Goal: Transaction & Acquisition: Purchase product/service

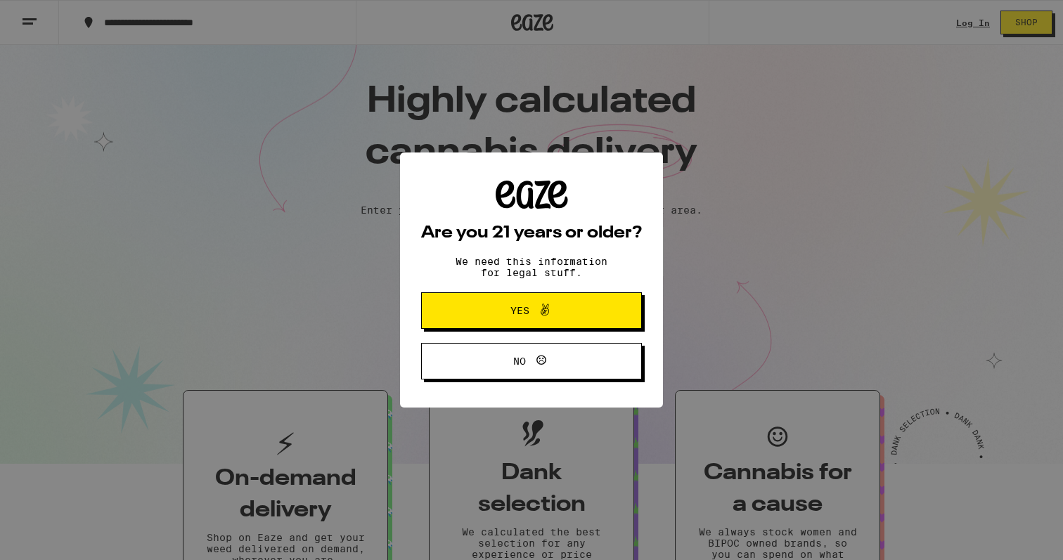
click at [543, 310] on icon at bounding box center [545, 310] width 17 height 17
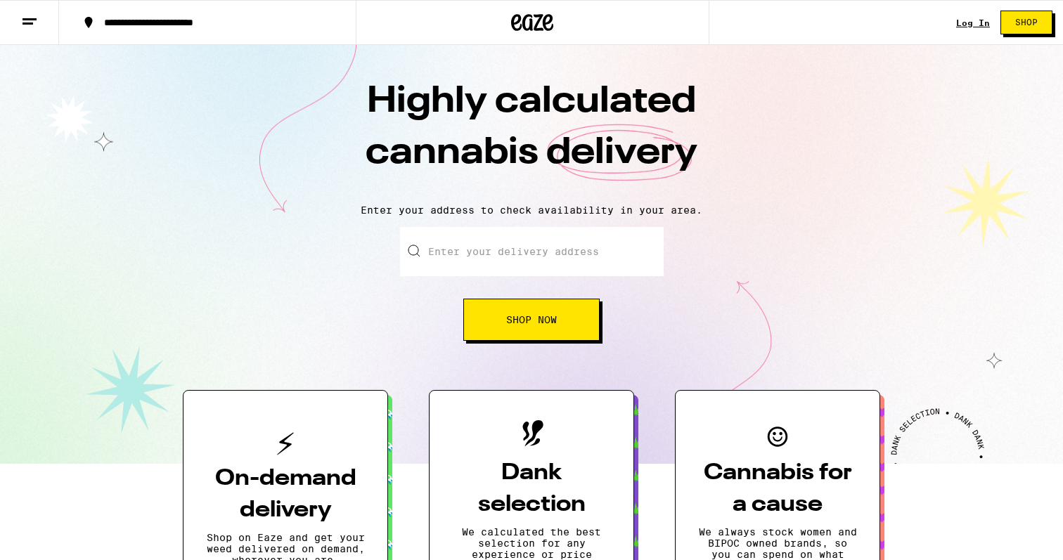
click at [977, 20] on link "Log In" at bounding box center [973, 22] width 34 height 9
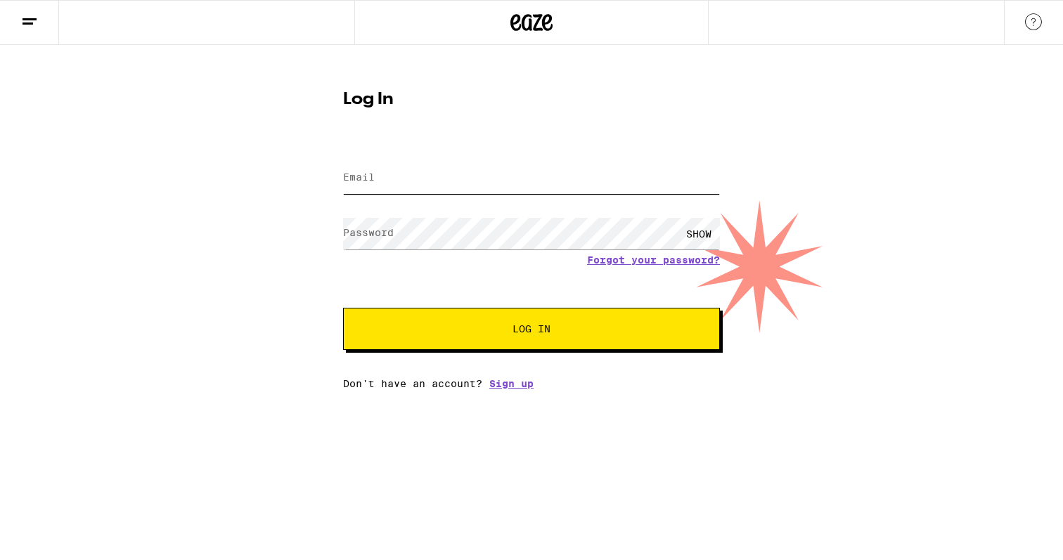
click at [466, 192] on input "Email" at bounding box center [531, 178] width 377 height 32
paste input "[EMAIL_ADDRESS][DOMAIN_NAME]"
type input "[EMAIL_ADDRESS][DOMAIN_NAME]"
click at [575, 327] on span "Log In" at bounding box center [531, 329] width 263 height 10
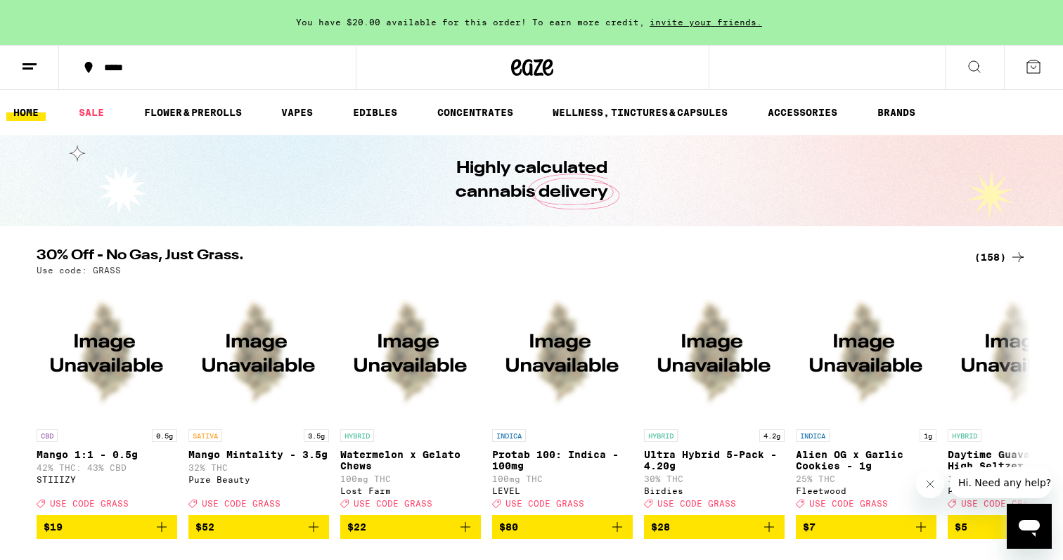
click at [96, 271] on p "Use code: GRASS" at bounding box center [79, 270] width 84 height 9
copy p "GRASS"
click at [1015, 262] on icon at bounding box center [1018, 257] width 17 height 17
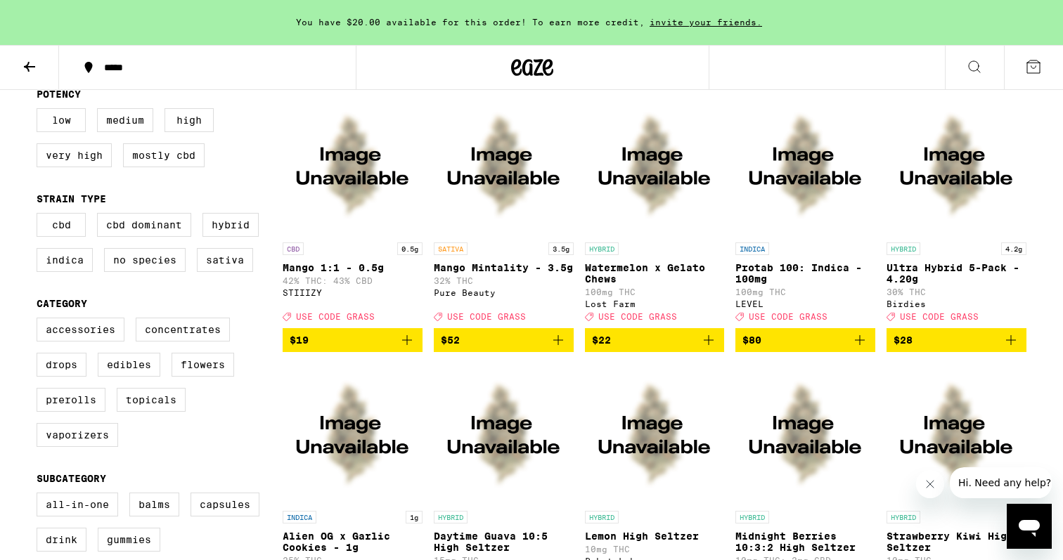
scroll to position [162, 0]
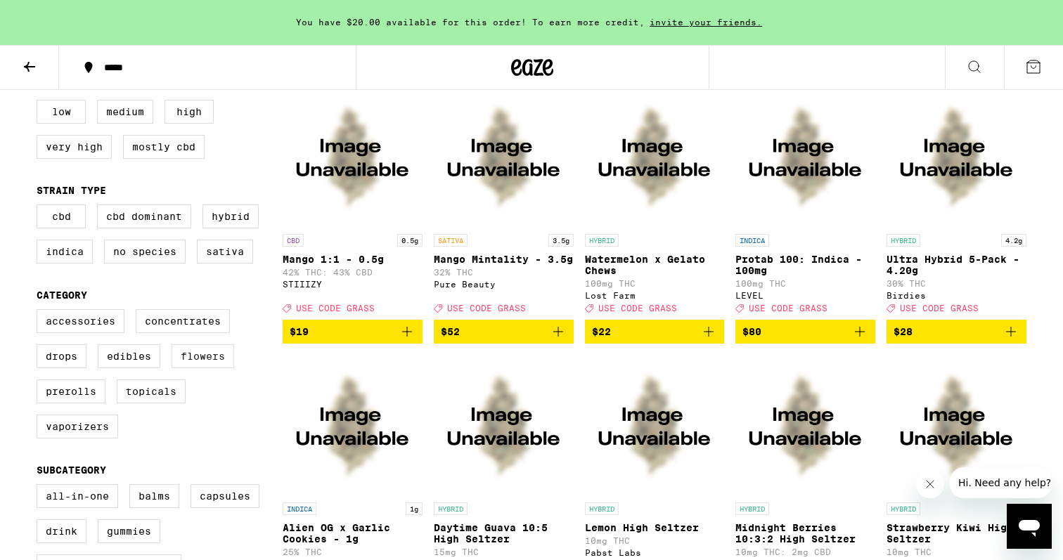
click at [180, 349] on label "Flowers" at bounding box center [203, 357] width 63 height 24
click at [40, 312] on input "Flowers" at bounding box center [39, 312] width 1 height 1
checkbox input "true"
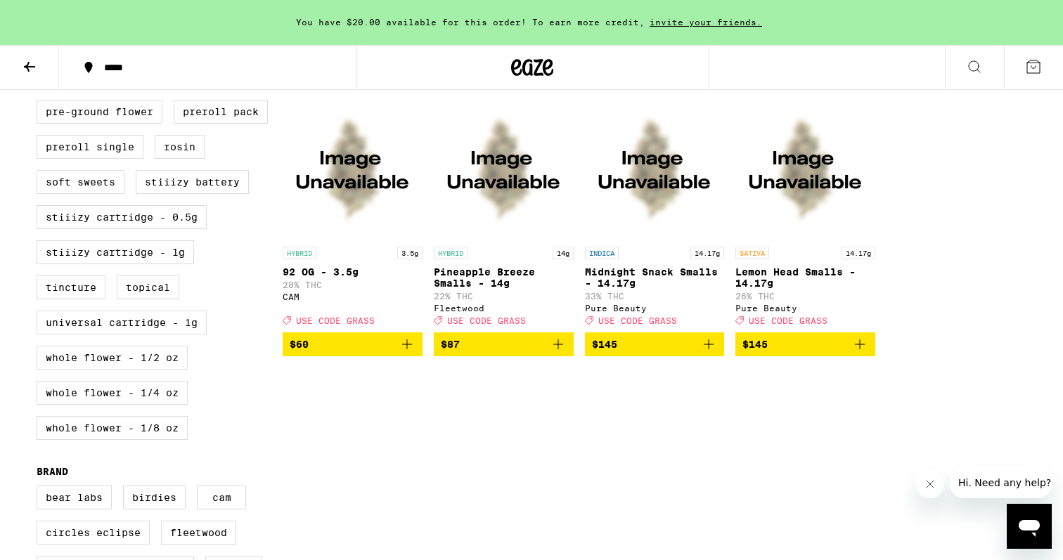
scroll to position [571, 0]
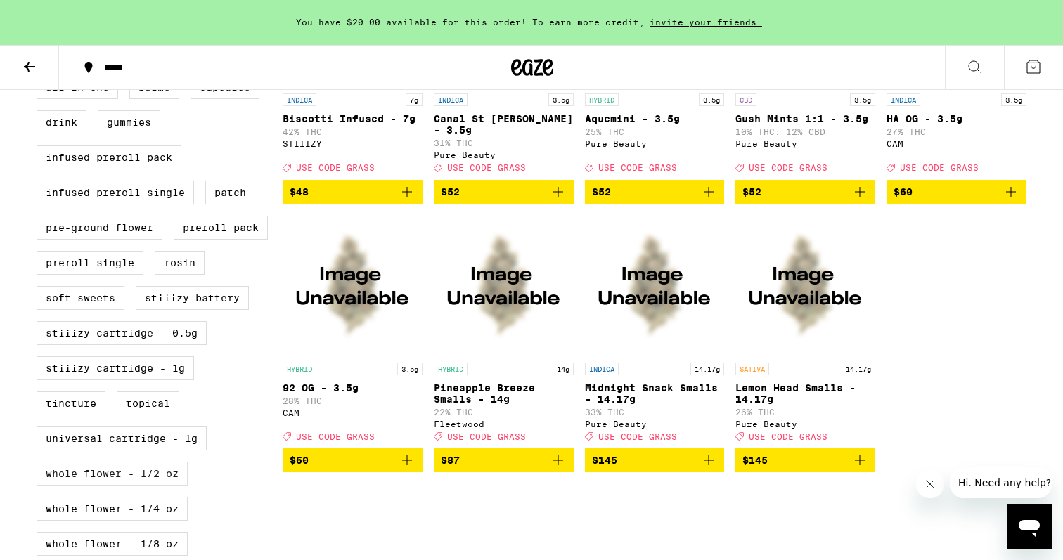
click at [146, 462] on label "Whole Flower - 1/2 oz" at bounding box center [112, 474] width 151 height 24
click at [40, 78] on input "Whole Flower - 1/2 oz" at bounding box center [39, 77] width 1 height 1
checkbox input "true"
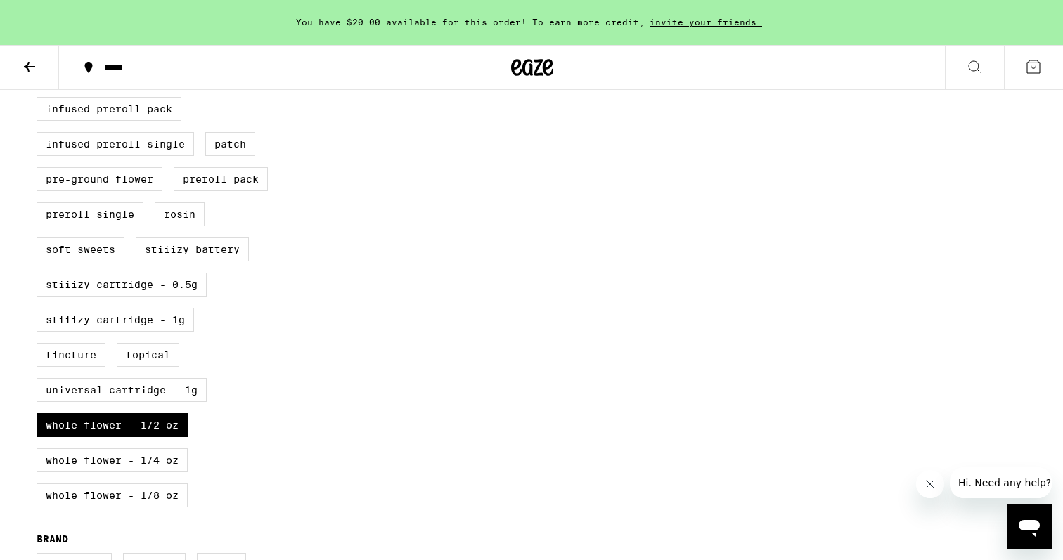
scroll to position [622, 0]
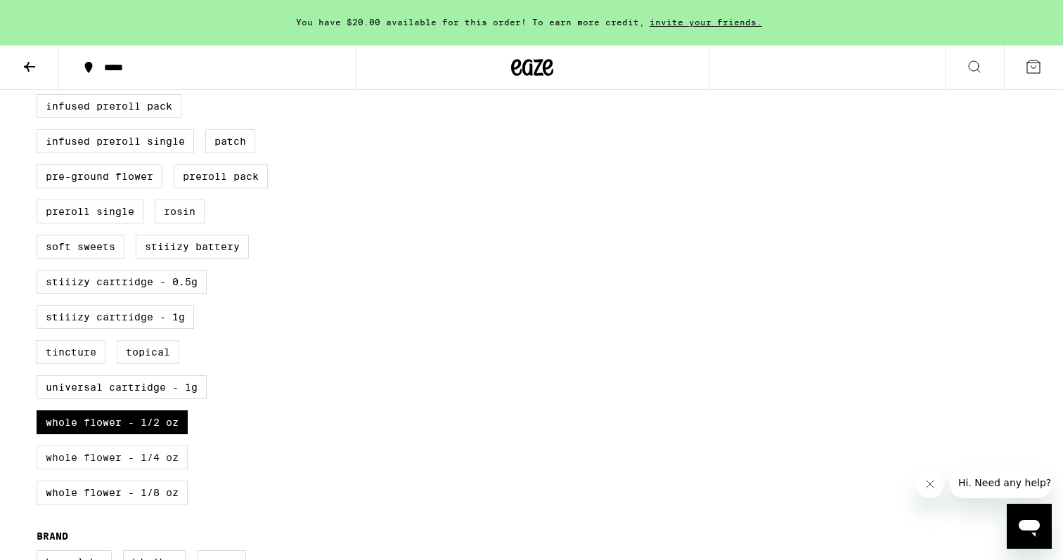
click at [153, 446] on label "Whole Flower - 1/4 oz" at bounding box center [112, 458] width 151 height 24
click at [40, 27] on input "Whole Flower - 1/4 oz" at bounding box center [39, 26] width 1 height 1
checkbox input "true"
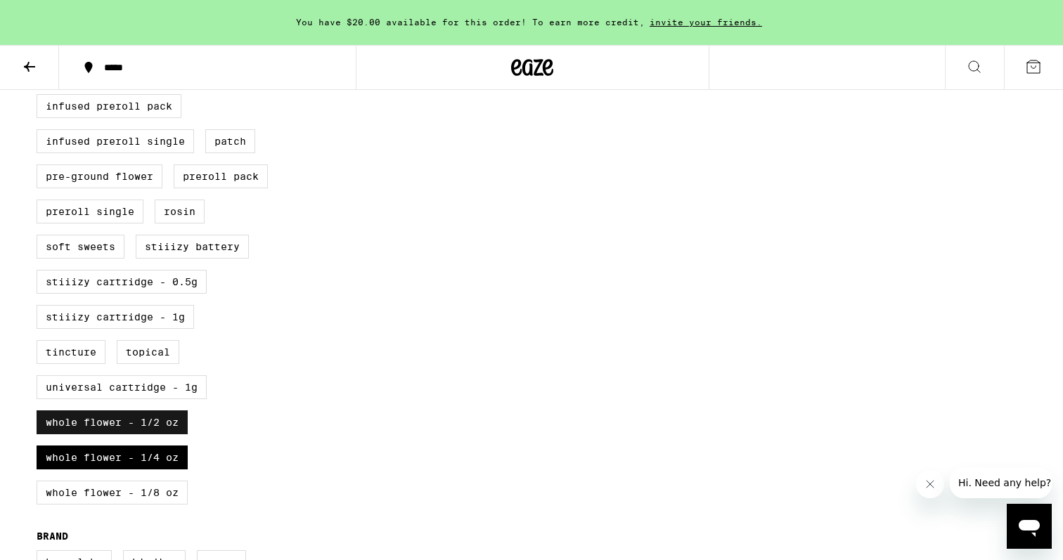
click at [152, 411] on label "Whole Flower - 1/2 oz" at bounding box center [112, 423] width 151 height 24
click at [40, 27] on input "Whole Flower - 1/2 oz" at bounding box center [39, 26] width 1 height 1
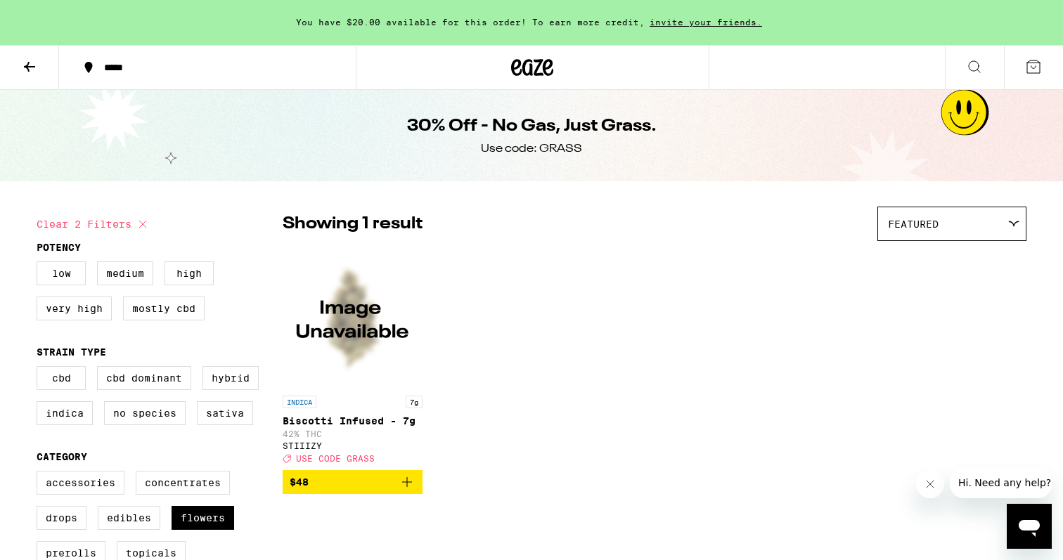
click at [363, 352] on img "Open page for Biscotti Infused - 7g from STIIIZY" at bounding box center [353, 318] width 140 height 141
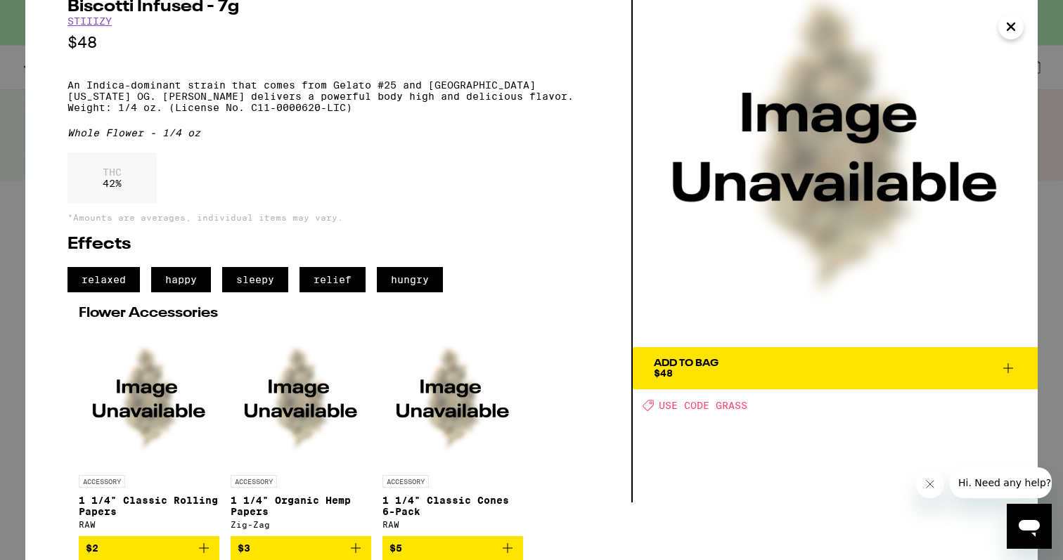
scroll to position [58, 0]
click at [700, 360] on div "Add To Bag" at bounding box center [686, 364] width 65 height 10
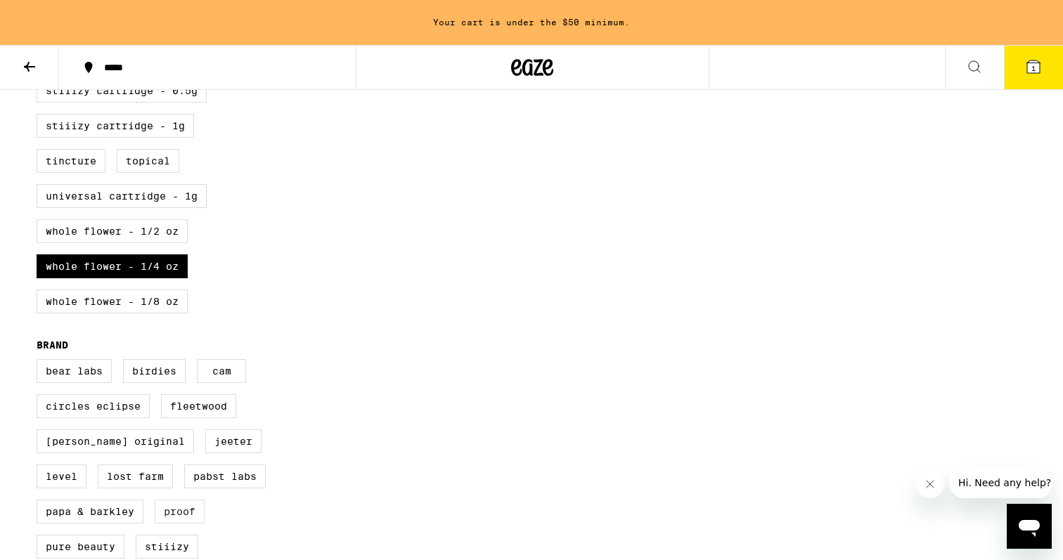
scroll to position [814, 0]
click at [144, 219] on label "Whole Flower - 1/2 oz" at bounding box center [112, 231] width 151 height 24
checkbox input "true"
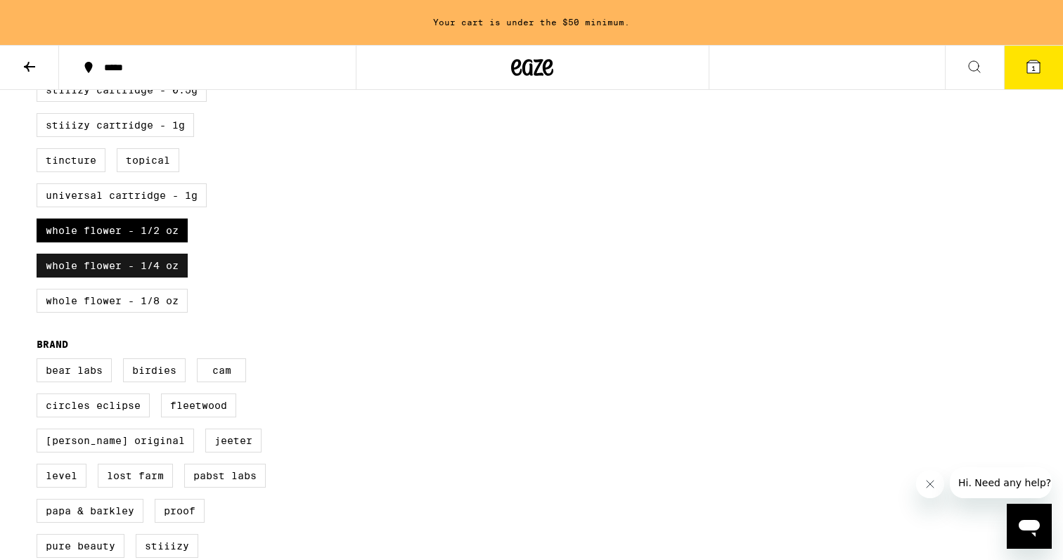
click at [144, 254] on label "Whole Flower - 1/4 oz" at bounding box center [112, 266] width 151 height 24
checkbox input "false"
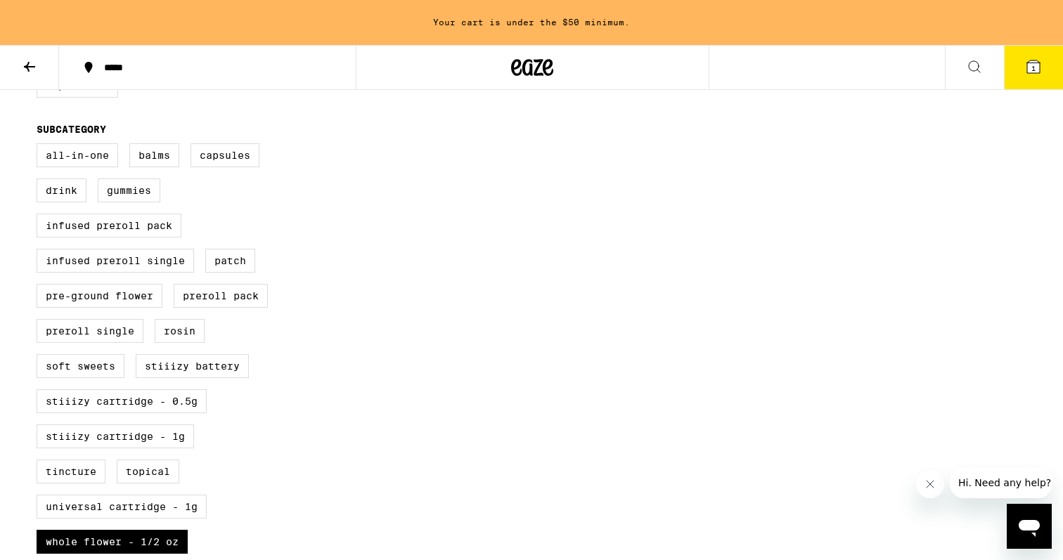
scroll to position [510, 0]
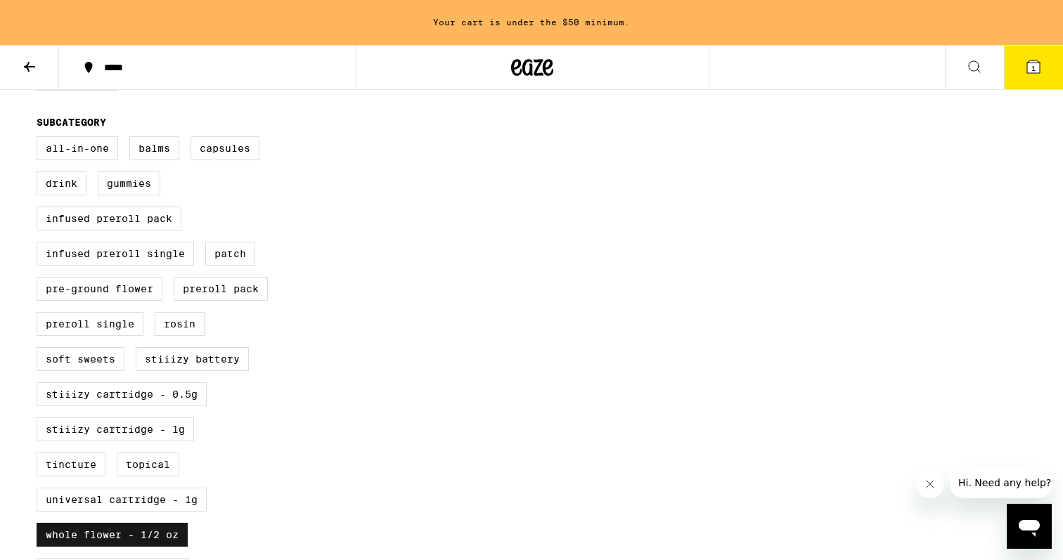
click at [135, 523] on label "Whole Flower - 1/2 oz" at bounding box center [112, 535] width 151 height 24
click at [40, 139] on input "Whole Flower - 1/2 oz" at bounding box center [39, 139] width 1 height 1
checkbox input "false"
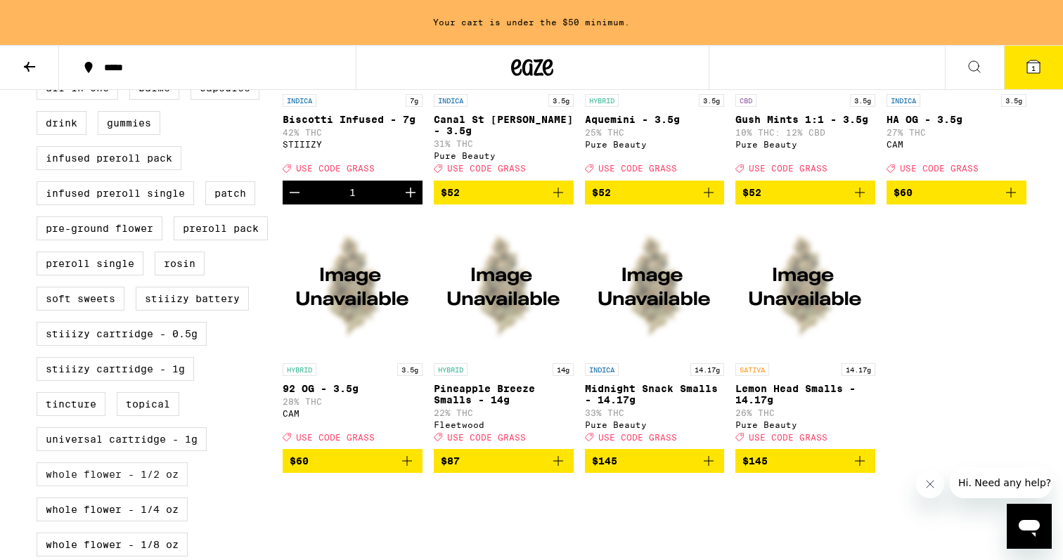
scroll to position [575, 0]
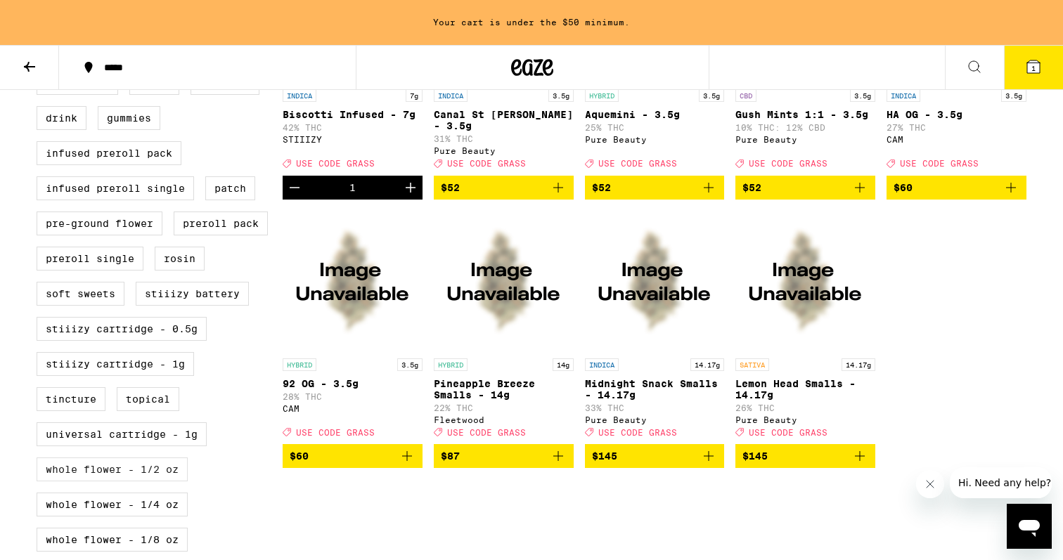
click at [135, 528] on label "Whole Flower - 1/8 oz" at bounding box center [112, 540] width 151 height 24
click at [40, 74] on input "Whole Flower - 1/8 oz" at bounding box center [39, 73] width 1 height 1
checkbox input "true"
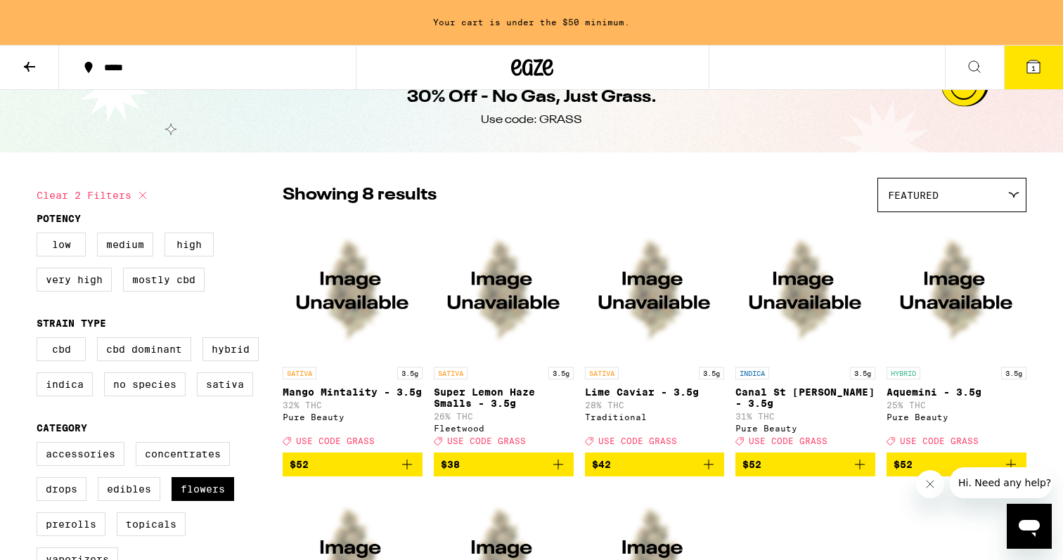
scroll to position [25, 0]
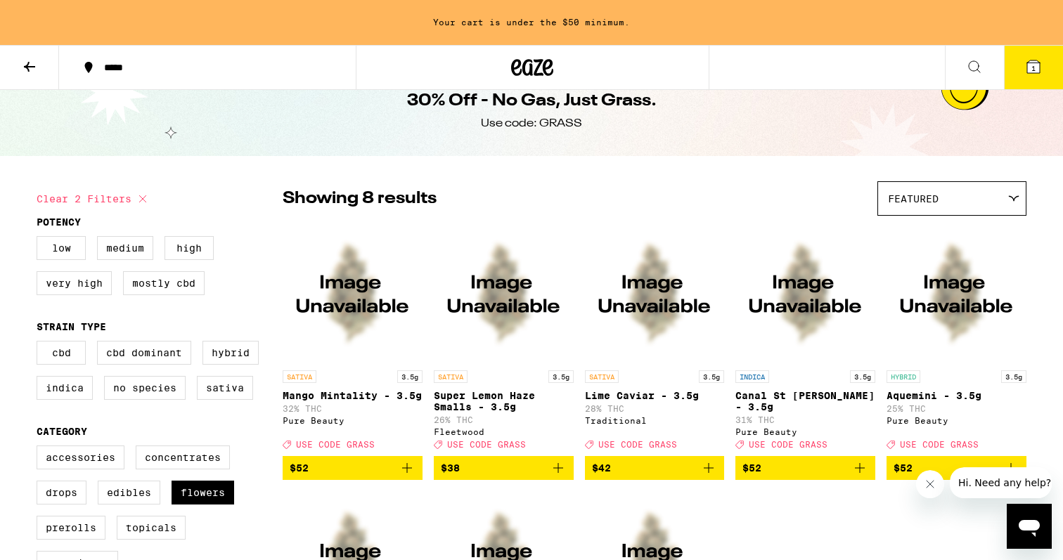
click at [1020, 80] on button "1" at bounding box center [1033, 68] width 59 height 44
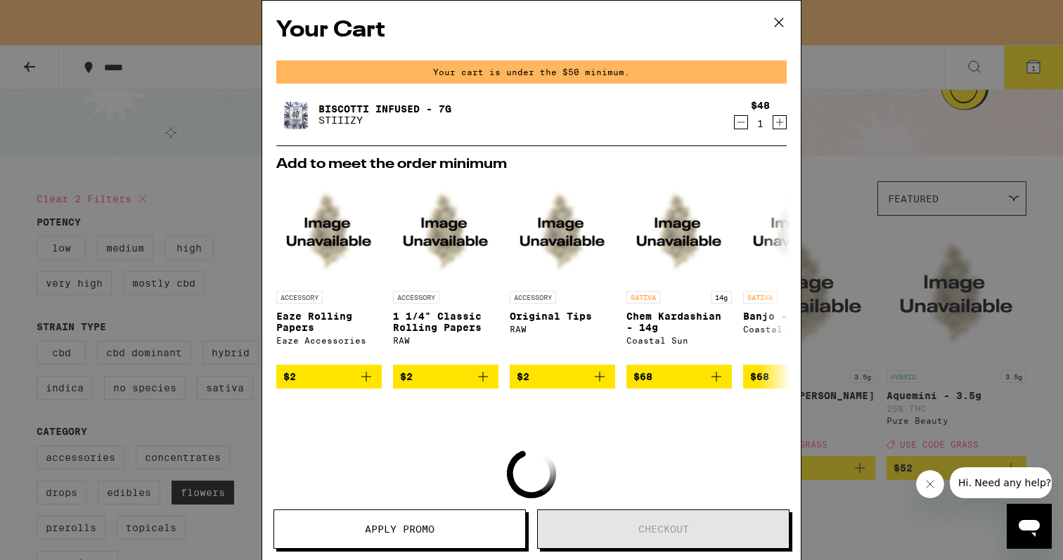
click at [785, 18] on icon at bounding box center [779, 22] width 21 height 21
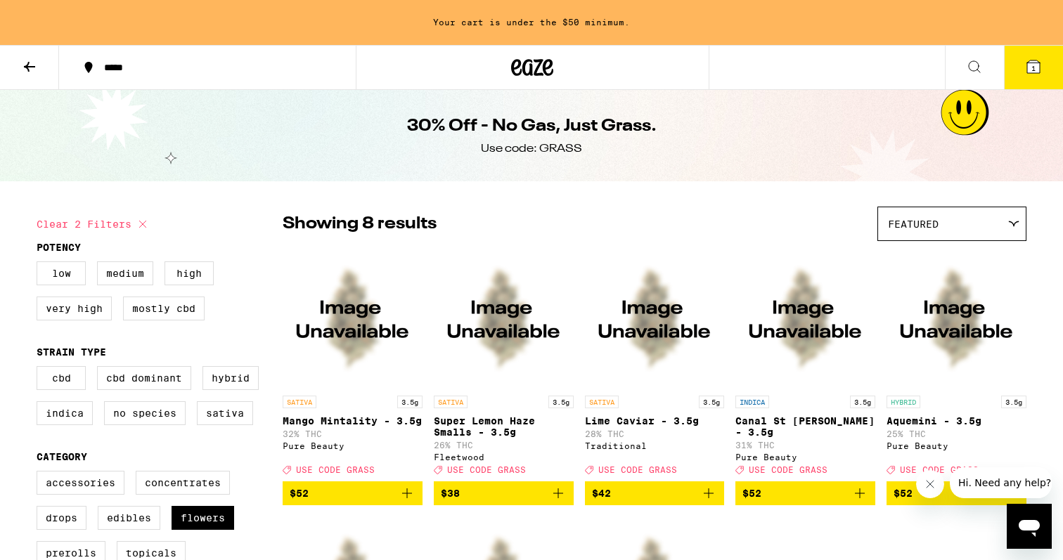
click at [613, 482] on button "$42" at bounding box center [655, 494] width 140 height 24
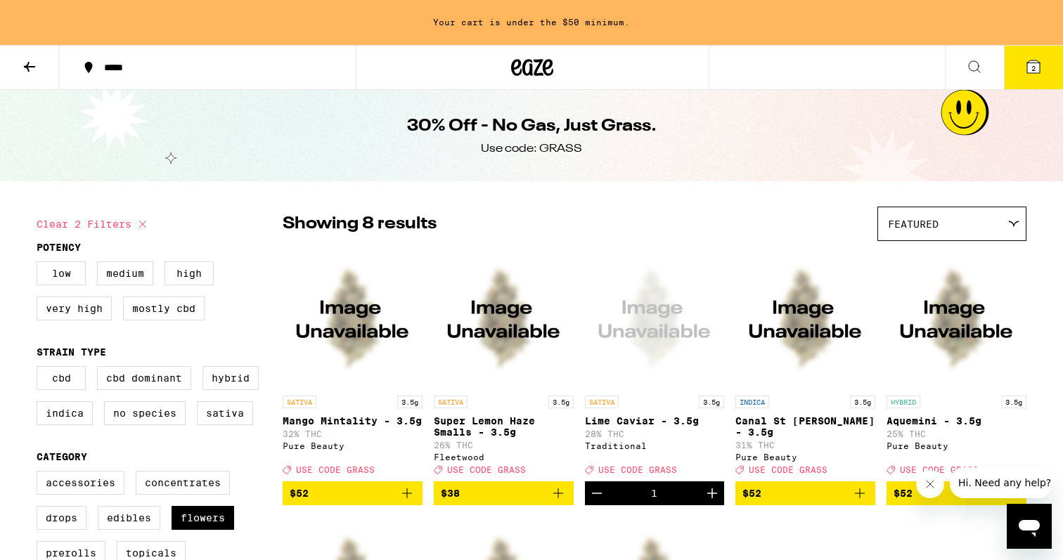
click at [1025, 73] on button "2" at bounding box center [1033, 68] width 59 height 44
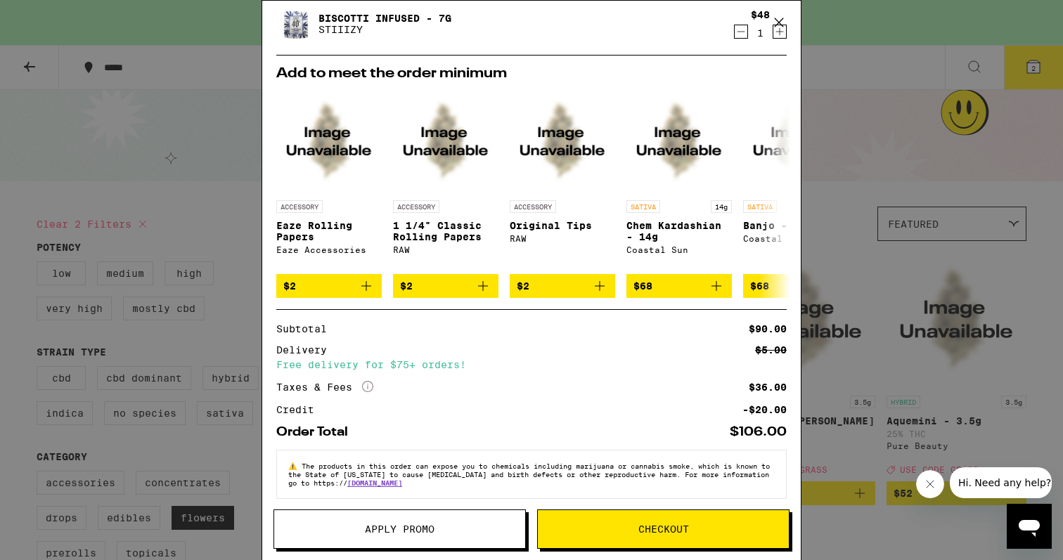
click at [486, 523] on button "Apply Promo" at bounding box center [400, 529] width 252 height 39
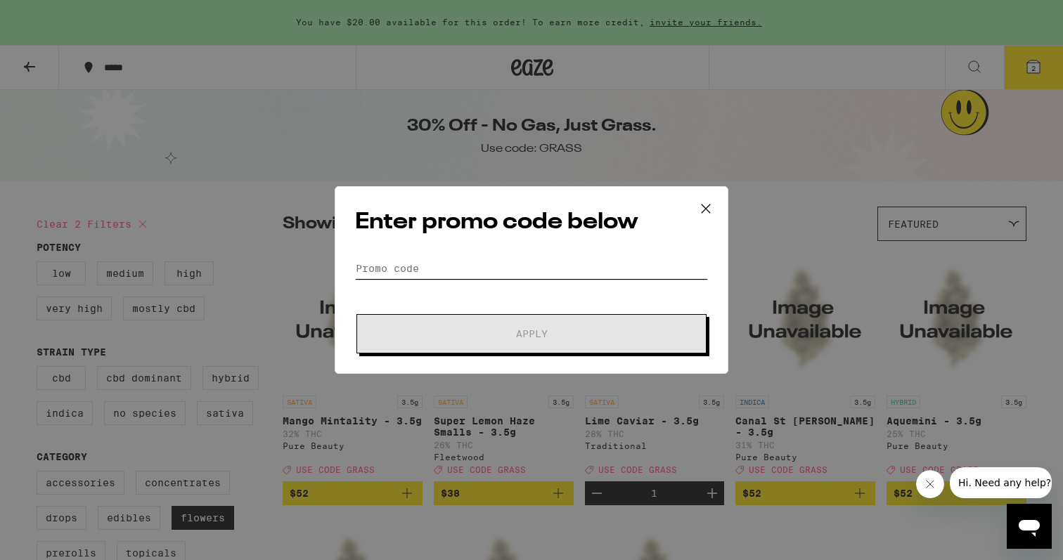
click at [440, 269] on input "Promo Code" at bounding box center [531, 268] width 353 height 21
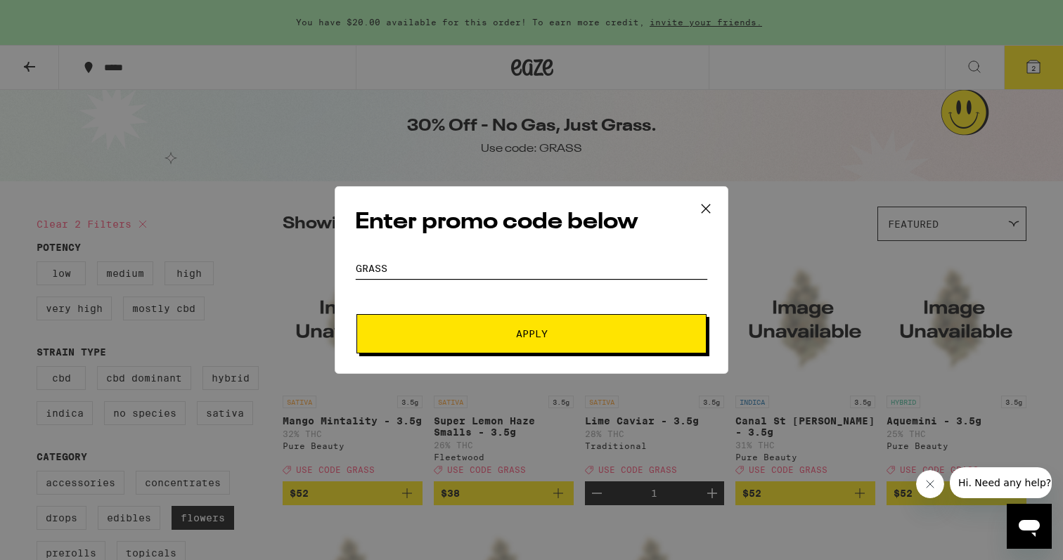
type input "GRASS"
click at [488, 314] on button "Apply" at bounding box center [532, 333] width 350 height 39
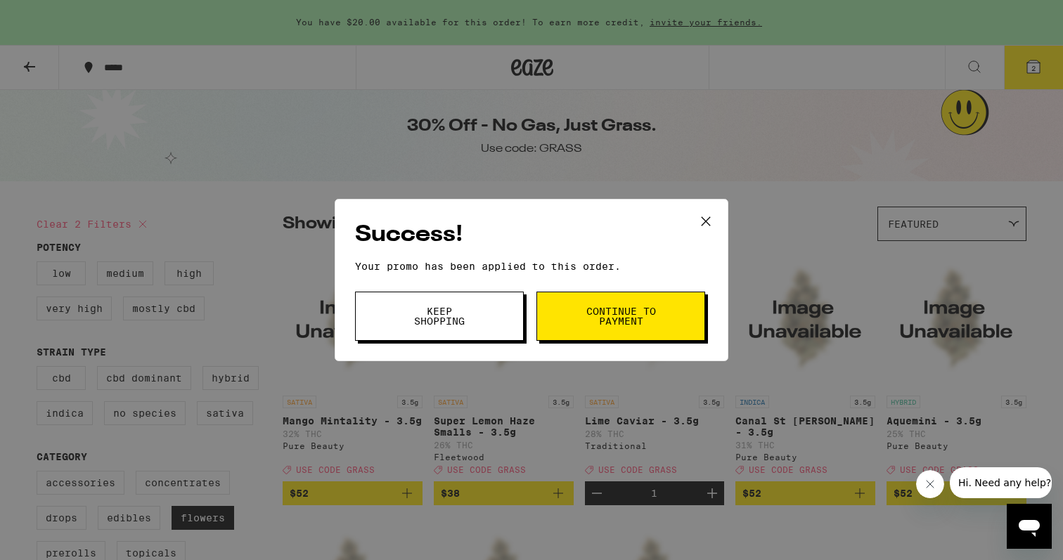
click at [567, 297] on button "Continue to payment" at bounding box center [621, 316] width 169 height 49
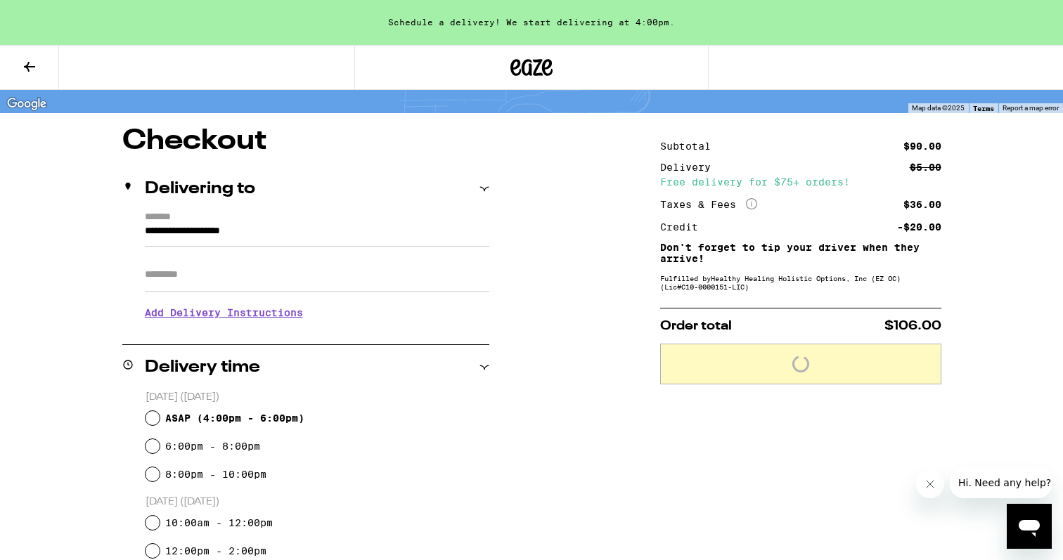
scroll to position [91, 0]
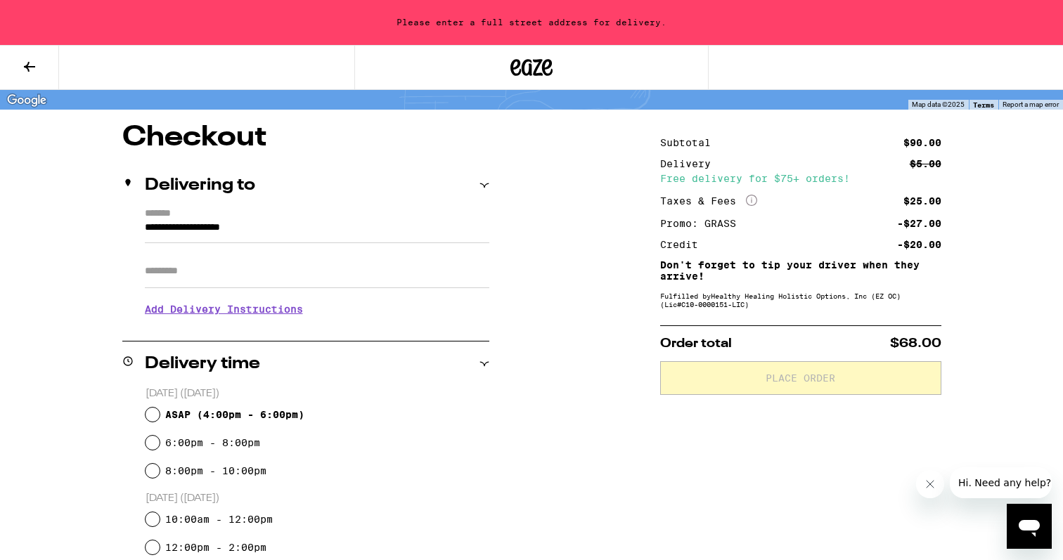
click at [257, 231] on input "**********" at bounding box center [317, 231] width 345 height 24
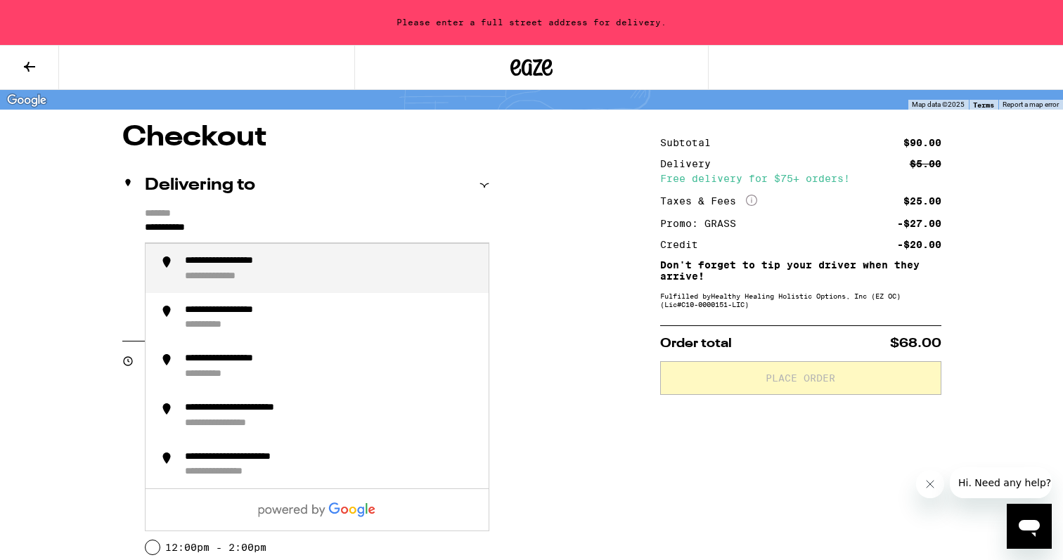
click at [309, 271] on div "**********" at bounding box center [331, 268] width 293 height 27
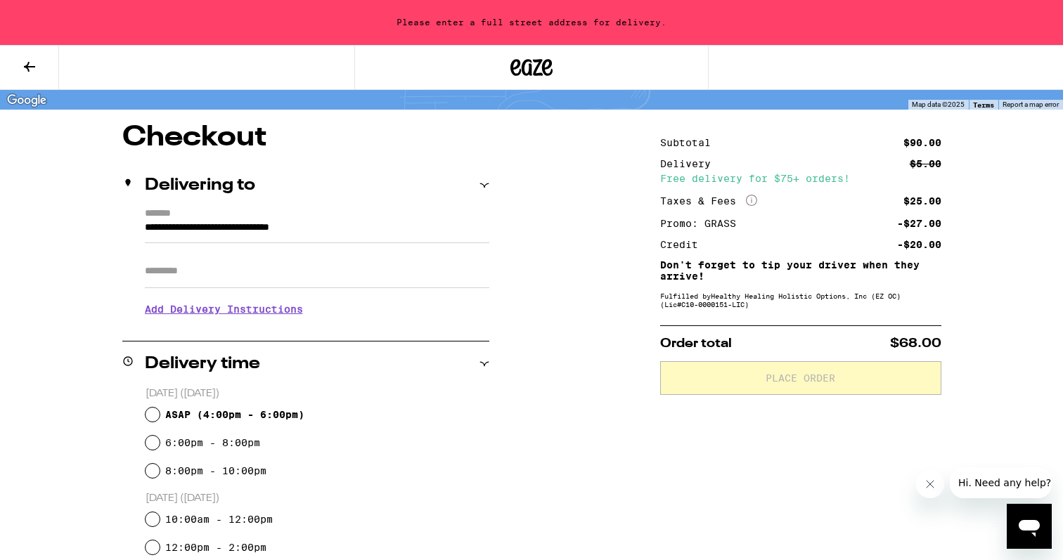
type input "**********"
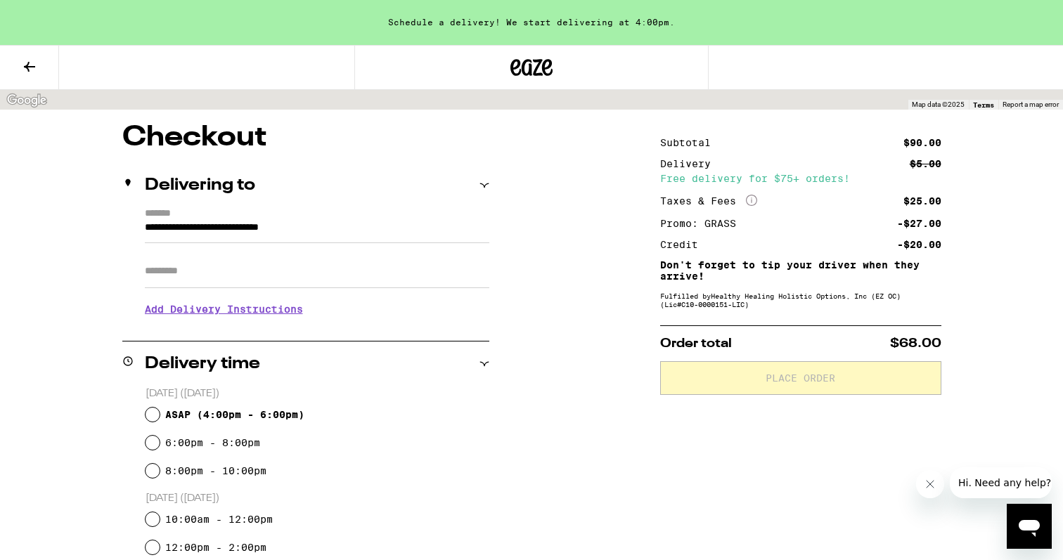
click at [264, 270] on input "Apt/Suite" at bounding box center [317, 272] width 345 height 34
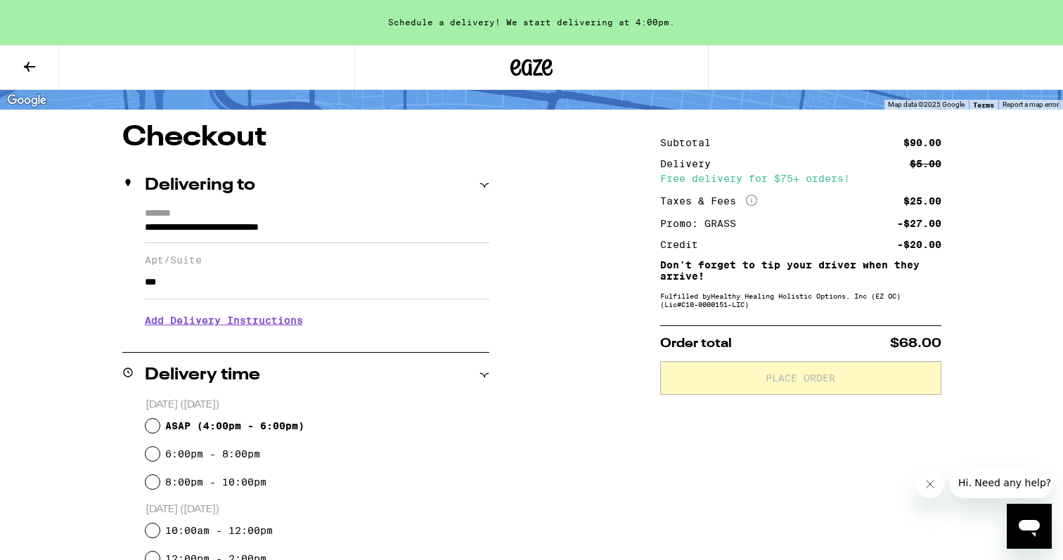
type input "***"
click at [251, 319] on h3 "Add Delivery Instructions" at bounding box center [317, 321] width 345 height 32
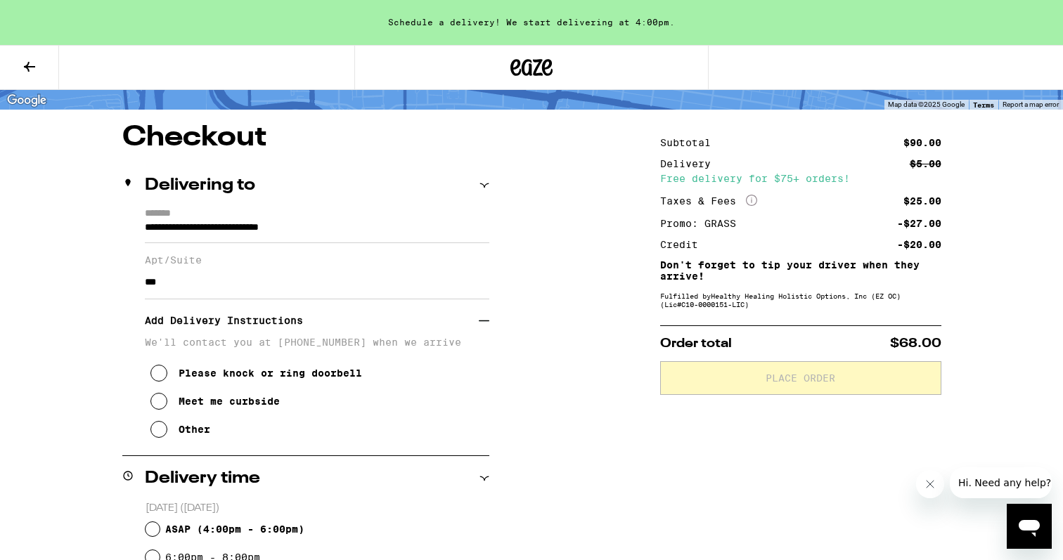
click at [235, 348] on p "We'll contact you at (323) 202-0614 when we arrive" at bounding box center [317, 342] width 345 height 11
click at [188, 431] on div "Other" at bounding box center [195, 429] width 32 height 11
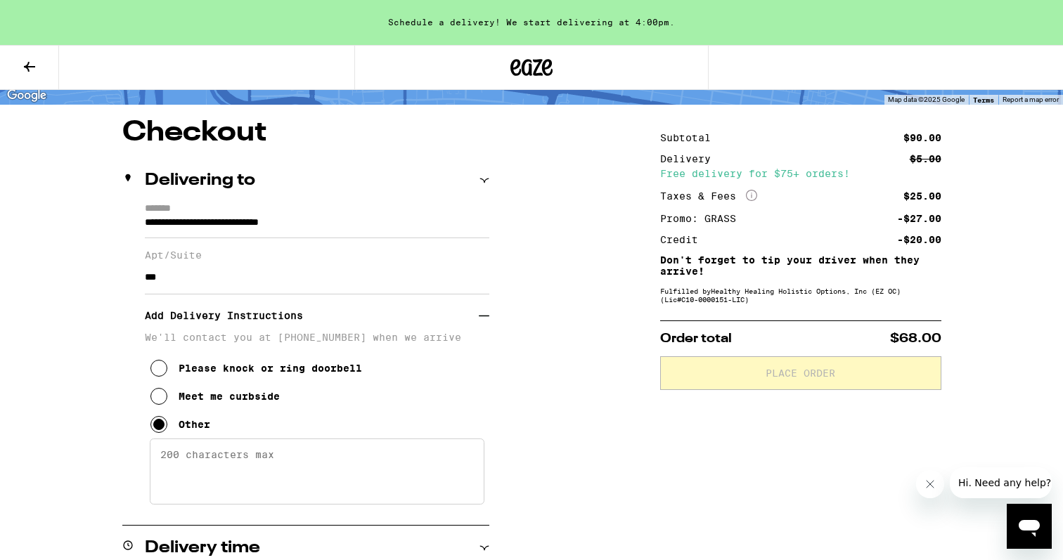
scroll to position [160, 0]
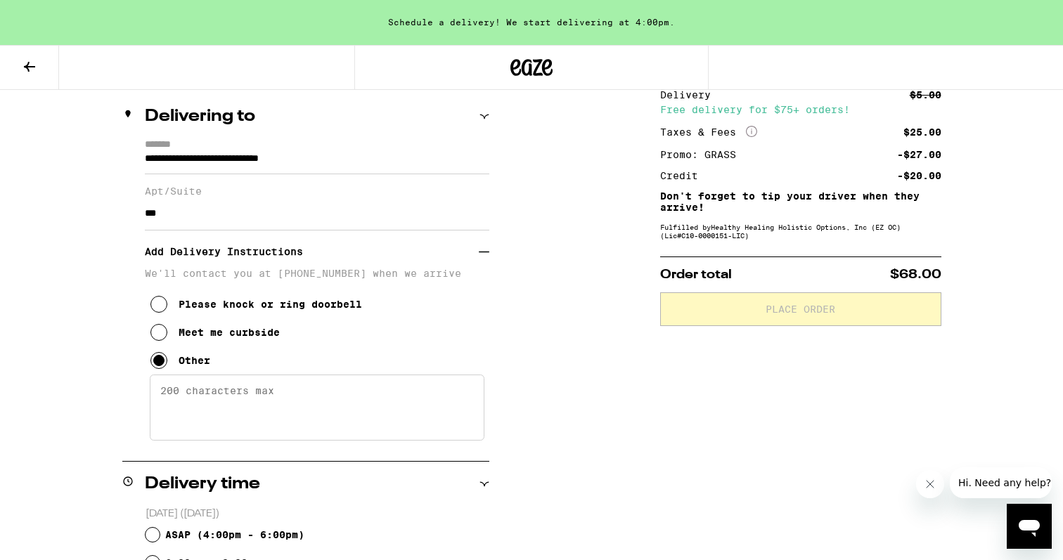
click at [191, 416] on textarea "Enter any other delivery instructions you want driver to know" at bounding box center [317, 408] width 335 height 66
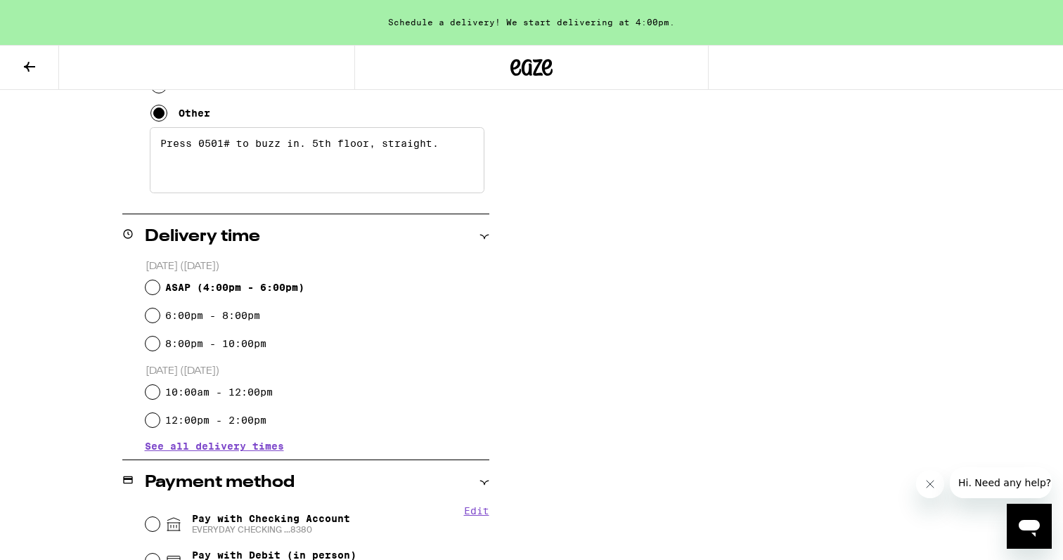
scroll to position [418, 0]
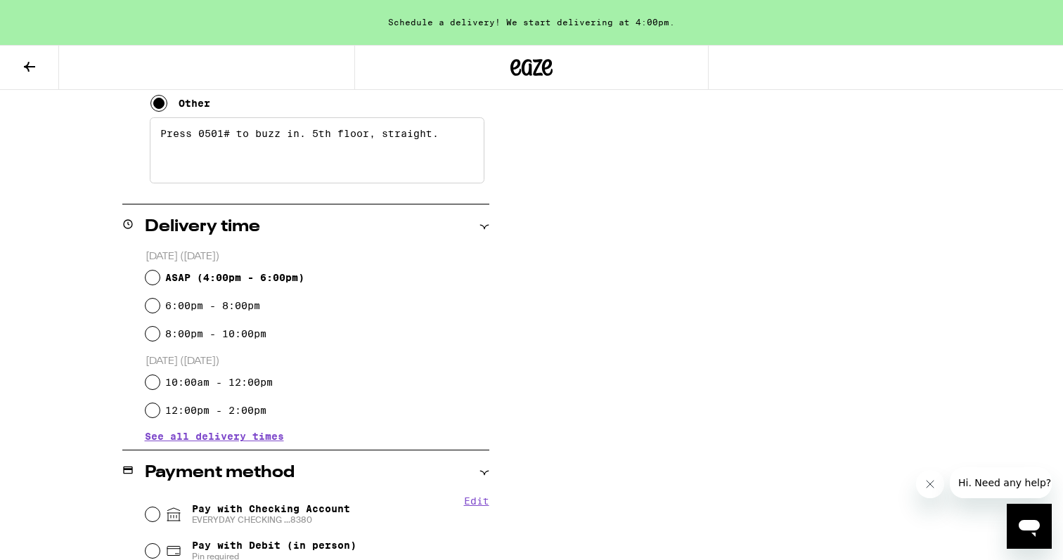
type textarea "Press 0501# to buzz in. 5th floor, straight."
click at [224, 278] on span "ASAP ( 4:00pm - 6:00pm )" at bounding box center [234, 277] width 139 height 11
click at [160, 278] on input "ASAP ( 4:00pm - 6:00pm )" at bounding box center [153, 278] width 14 height 14
radio input "true"
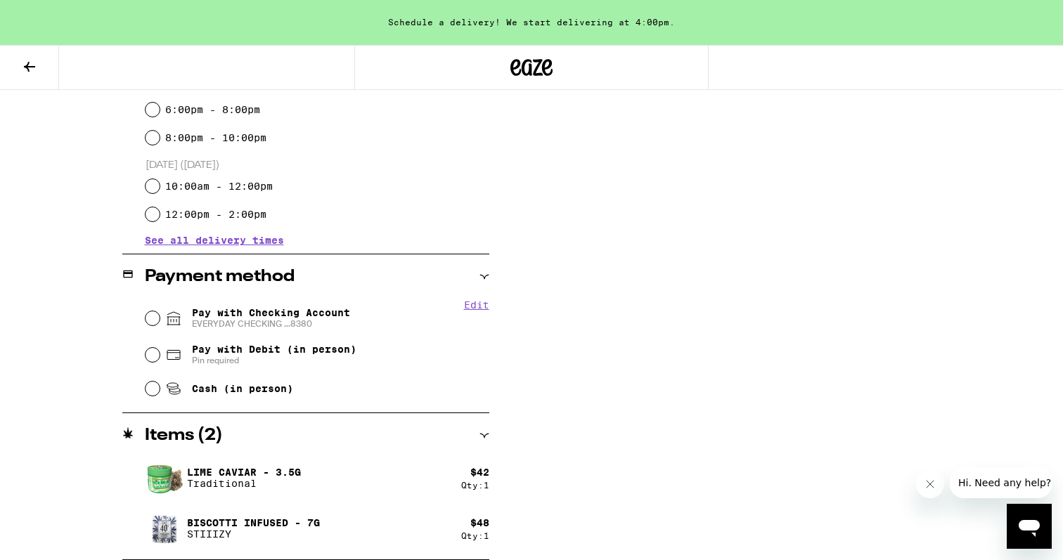
scroll to position [614, 0]
click at [222, 319] on span "EVERYDAY CHECKING ...8380" at bounding box center [271, 324] width 158 height 11
click at [160, 319] on input "Pay with Checking Account EVERYDAY CHECKING ...8380" at bounding box center [153, 319] width 14 height 14
radio input "true"
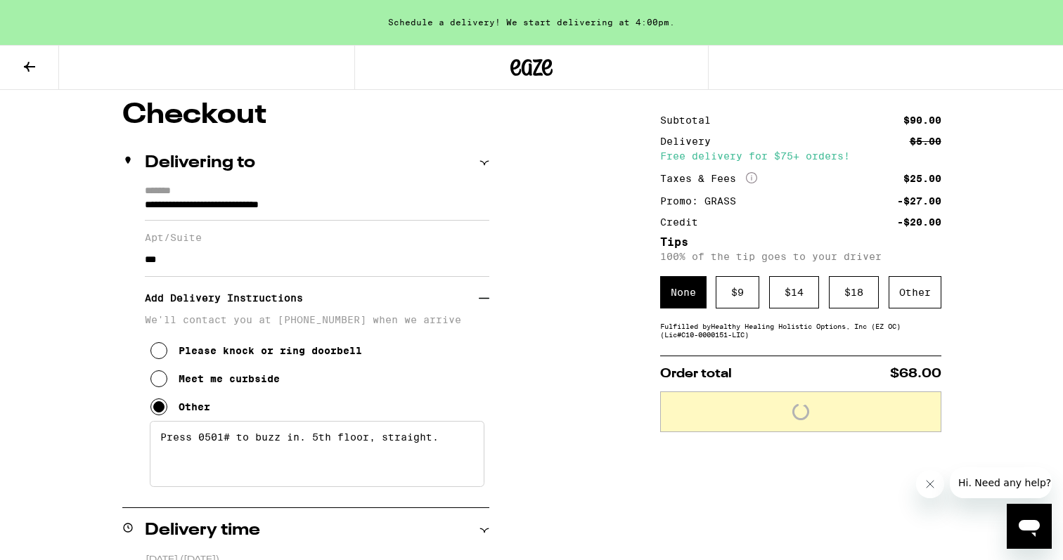
scroll to position [122, 0]
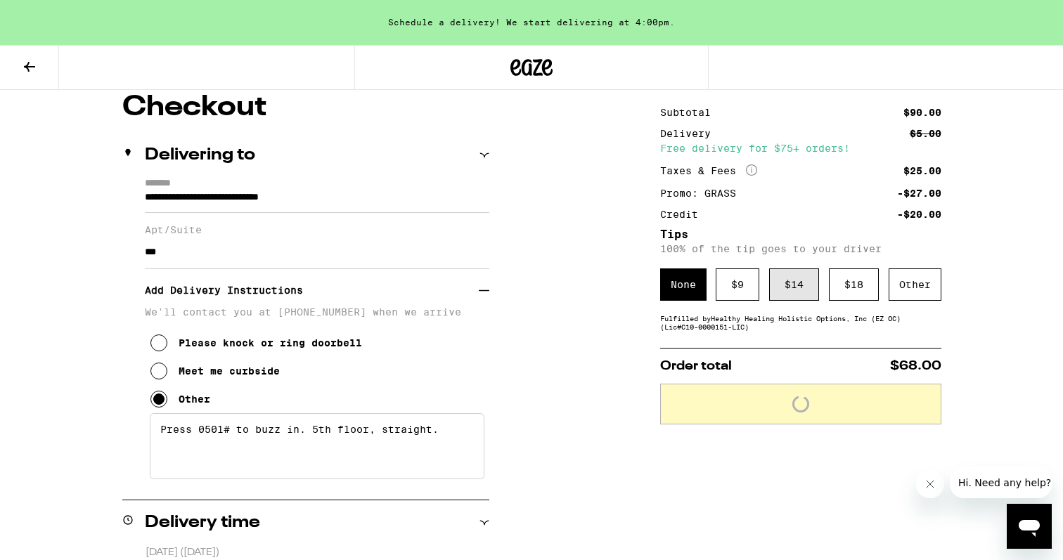
click at [782, 288] on div "$ 14" at bounding box center [794, 285] width 50 height 32
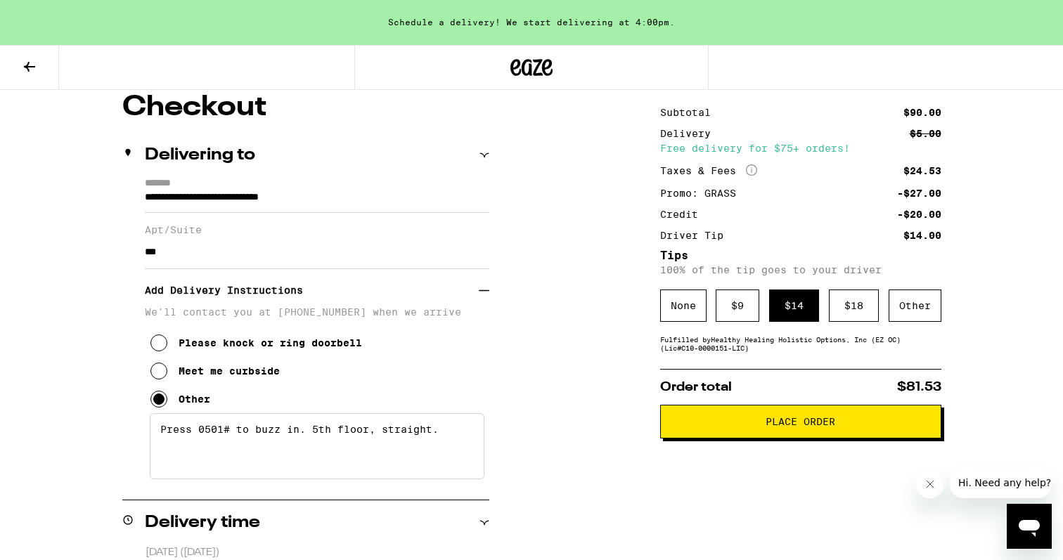
click at [797, 420] on span "Place Order" at bounding box center [801, 422] width 70 height 10
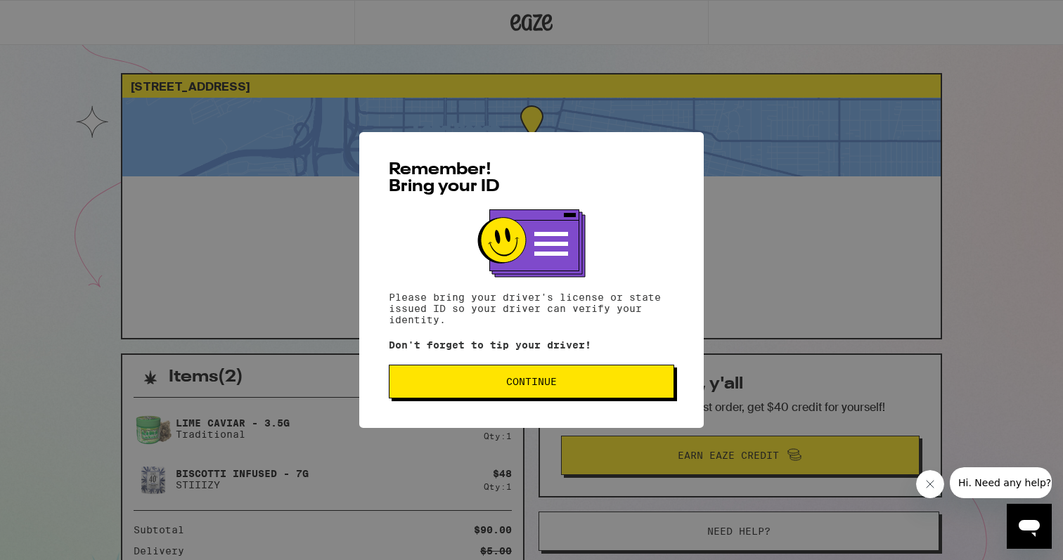
click at [604, 391] on button "Continue" at bounding box center [532, 382] width 286 height 34
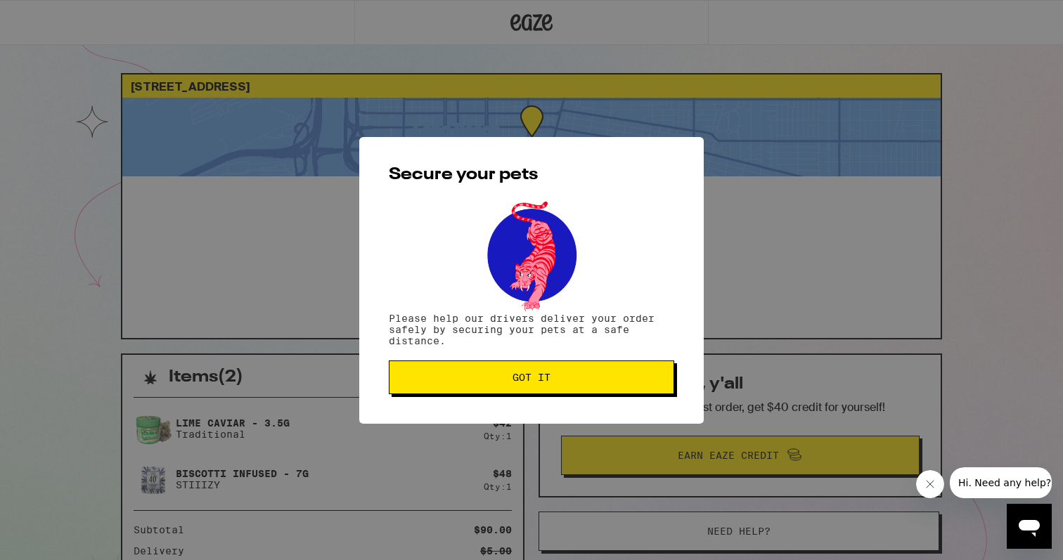
click at [582, 362] on button "Got it" at bounding box center [532, 378] width 286 height 34
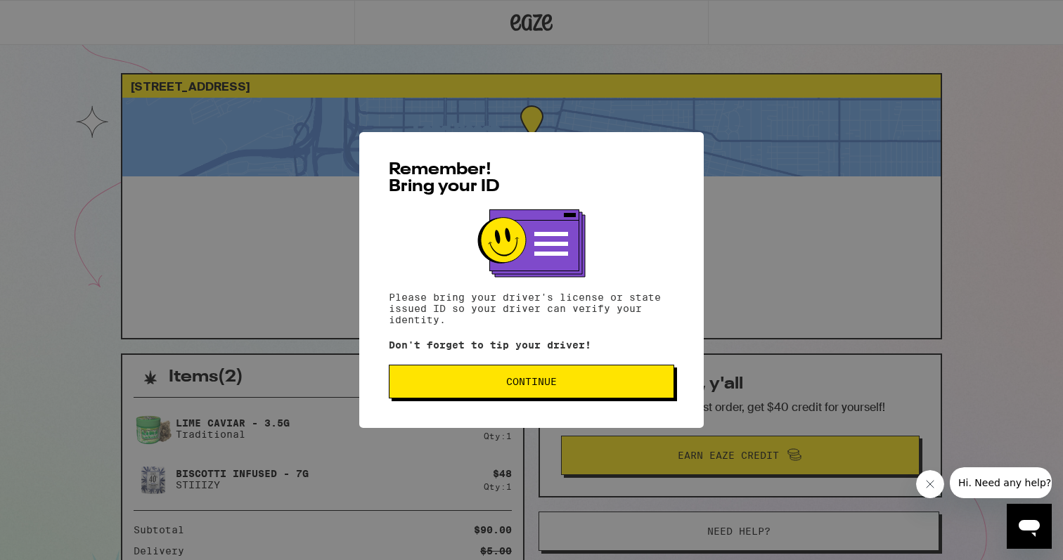
click at [508, 382] on span "Continue" at bounding box center [531, 382] width 51 height 10
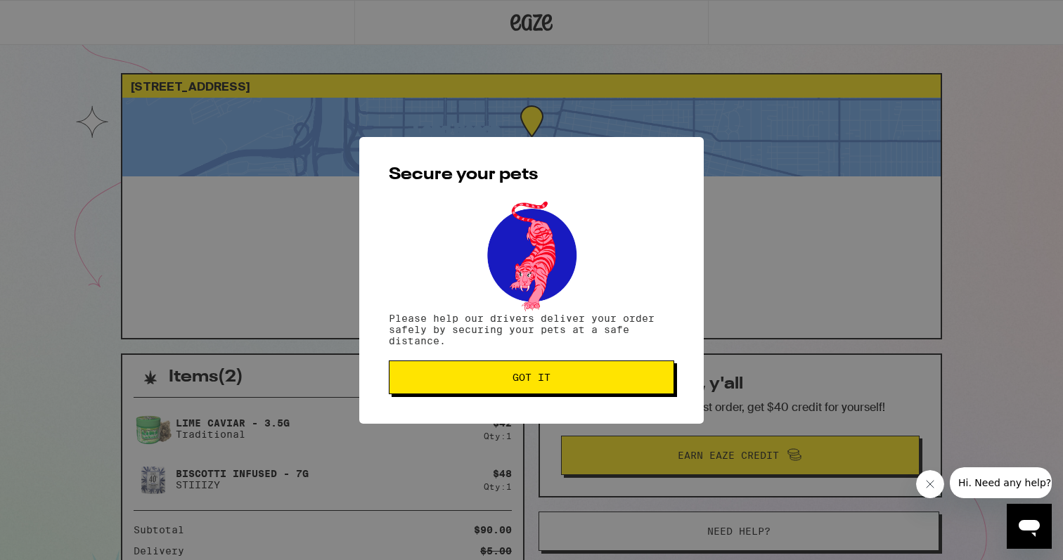
click at [508, 382] on button "Got it" at bounding box center [532, 378] width 286 height 34
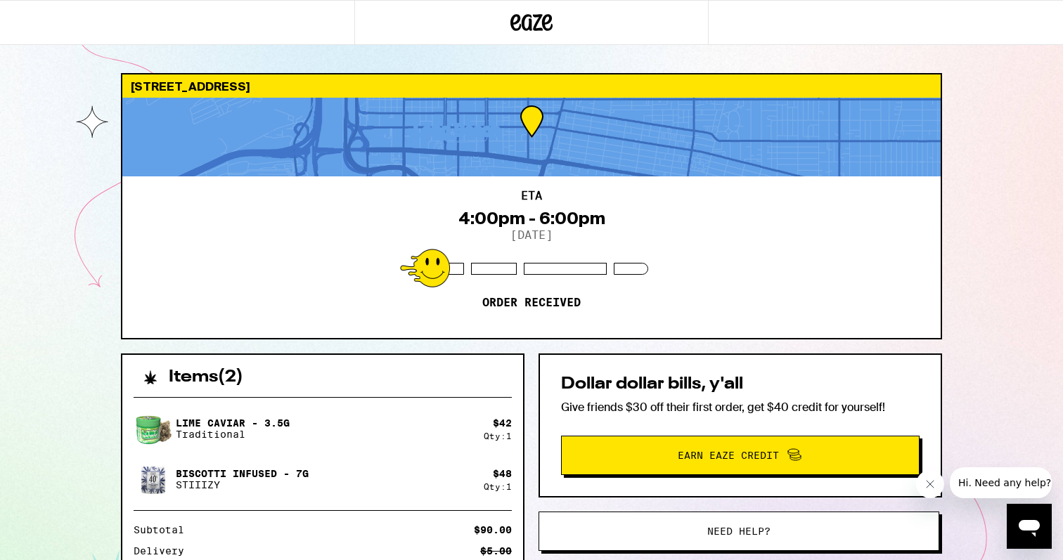
click at [546, 403] on div "Dollar dollar bills, y'all Give friends $30 off their first order, get $40 cred…" at bounding box center [741, 426] width 404 height 144
click at [531, 358] on div "Items ( 2 ) Lime Caviar - 3.5g Traditional $ 42 Qty: 1 Biscotti Infused - 7g ST…" at bounding box center [531, 560] width 821 height 413
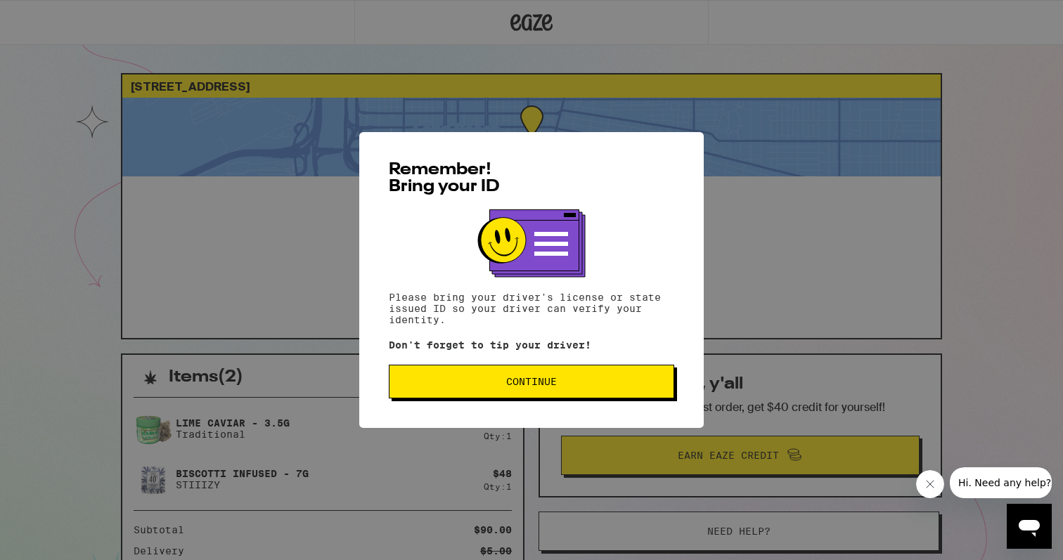
click at [614, 369] on button "Continue" at bounding box center [532, 382] width 286 height 34
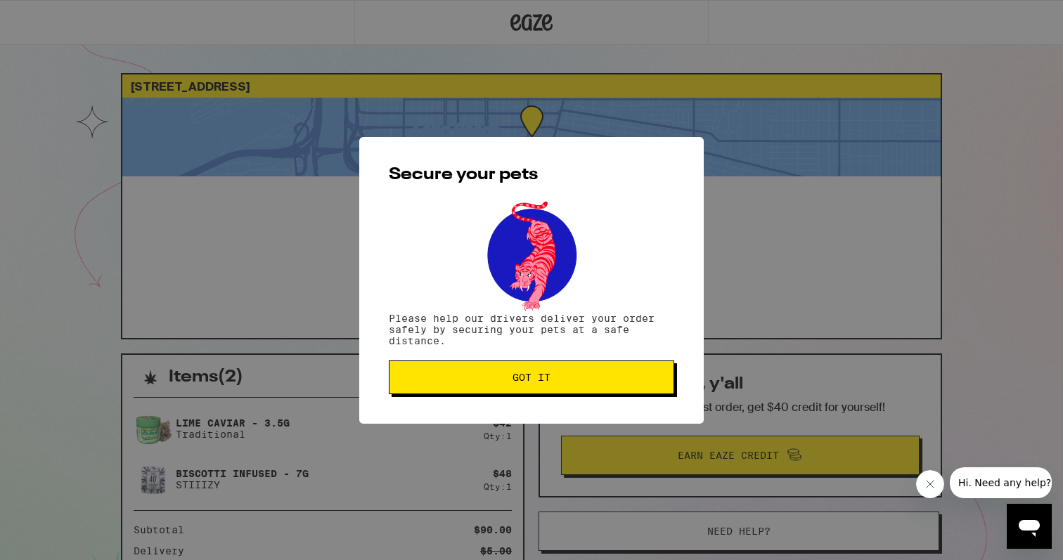
click at [614, 373] on span "Got it" at bounding box center [532, 378] width 262 height 10
